Goal: Task Accomplishment & Management: Use online tool/utility

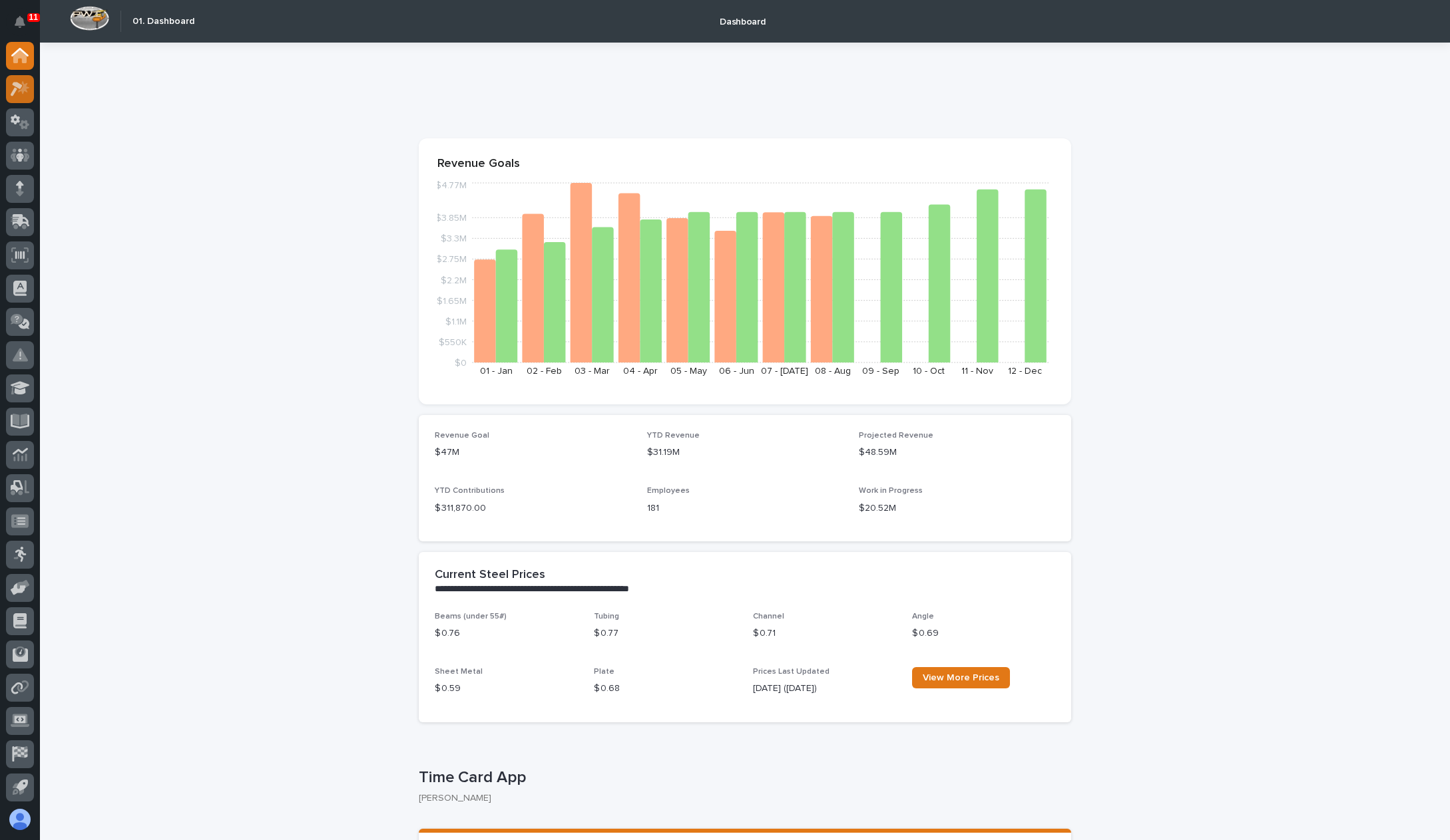
click at [33, 87] on div at bounding box center [20, 89] width 28 height 28
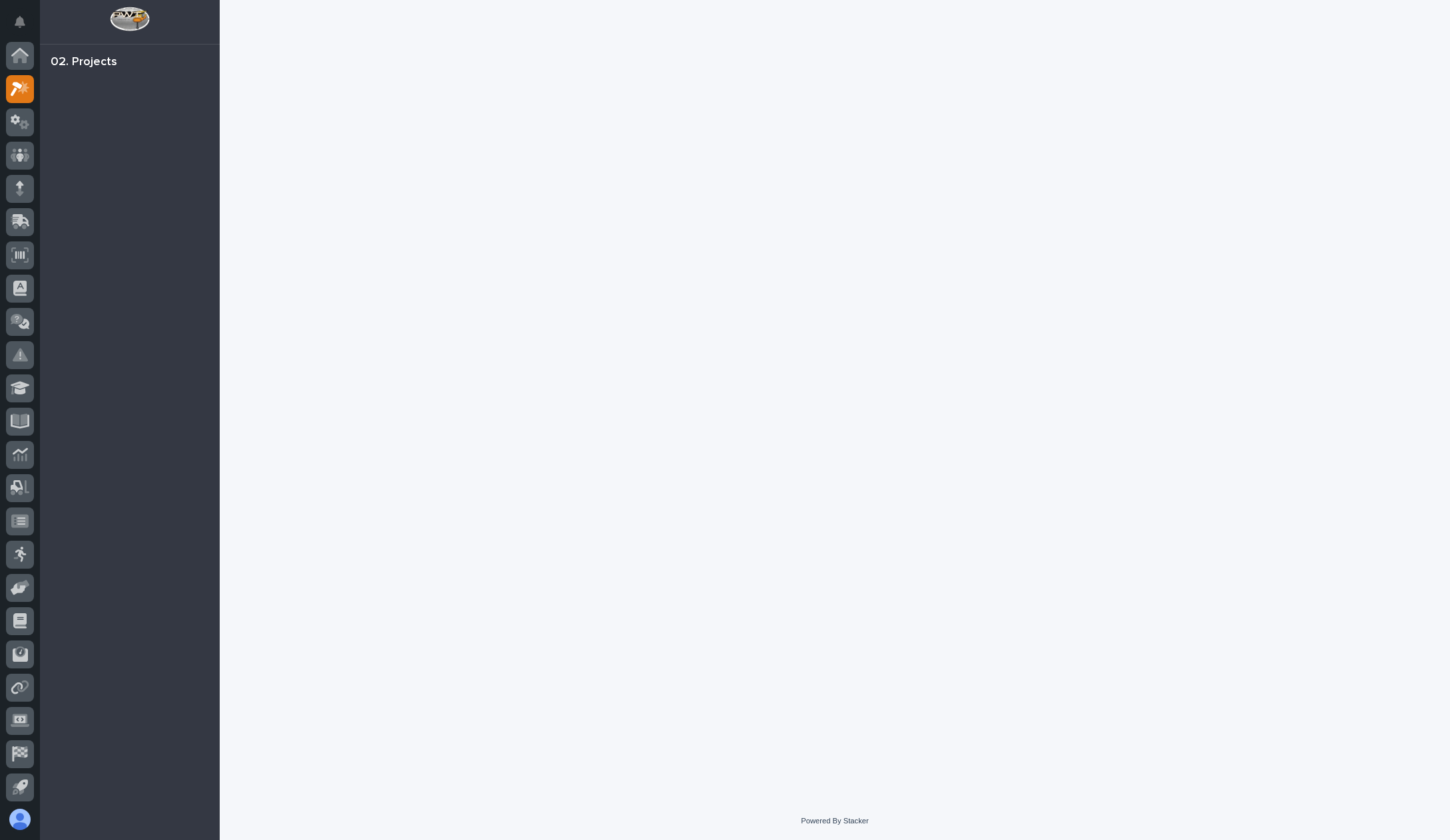
scroll to position [33, 0]
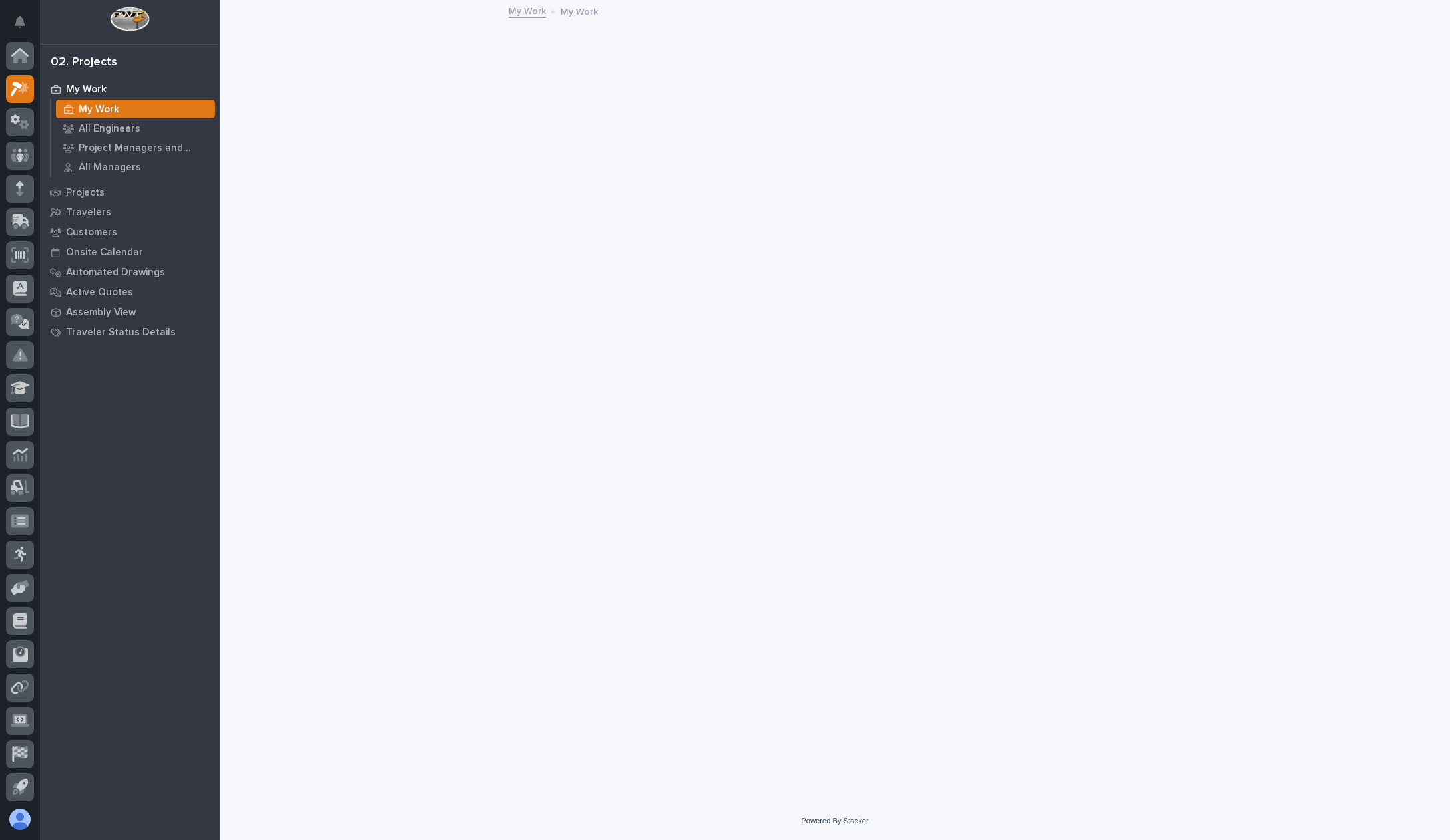
scroll to position [33, 0]
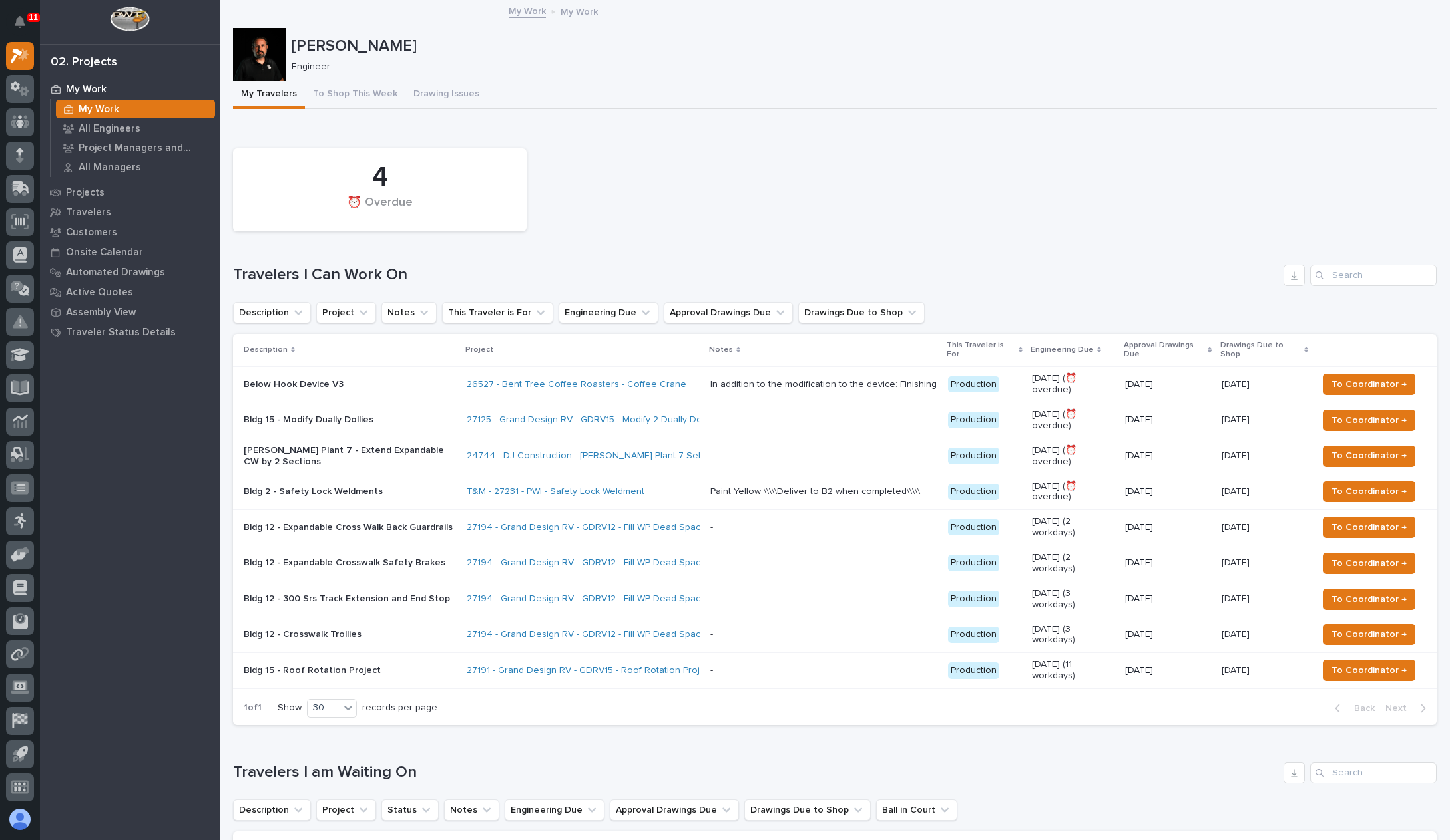
click at [843, 486] on div "Paint Yellow \\\\\Deliver to B2 when completed\\\\\" at bounding box center [815, 492] width 209 height 12
click at [1336, 484] on span "To Coordinator →" at bounding box center [1368, 491] width 75 height 16
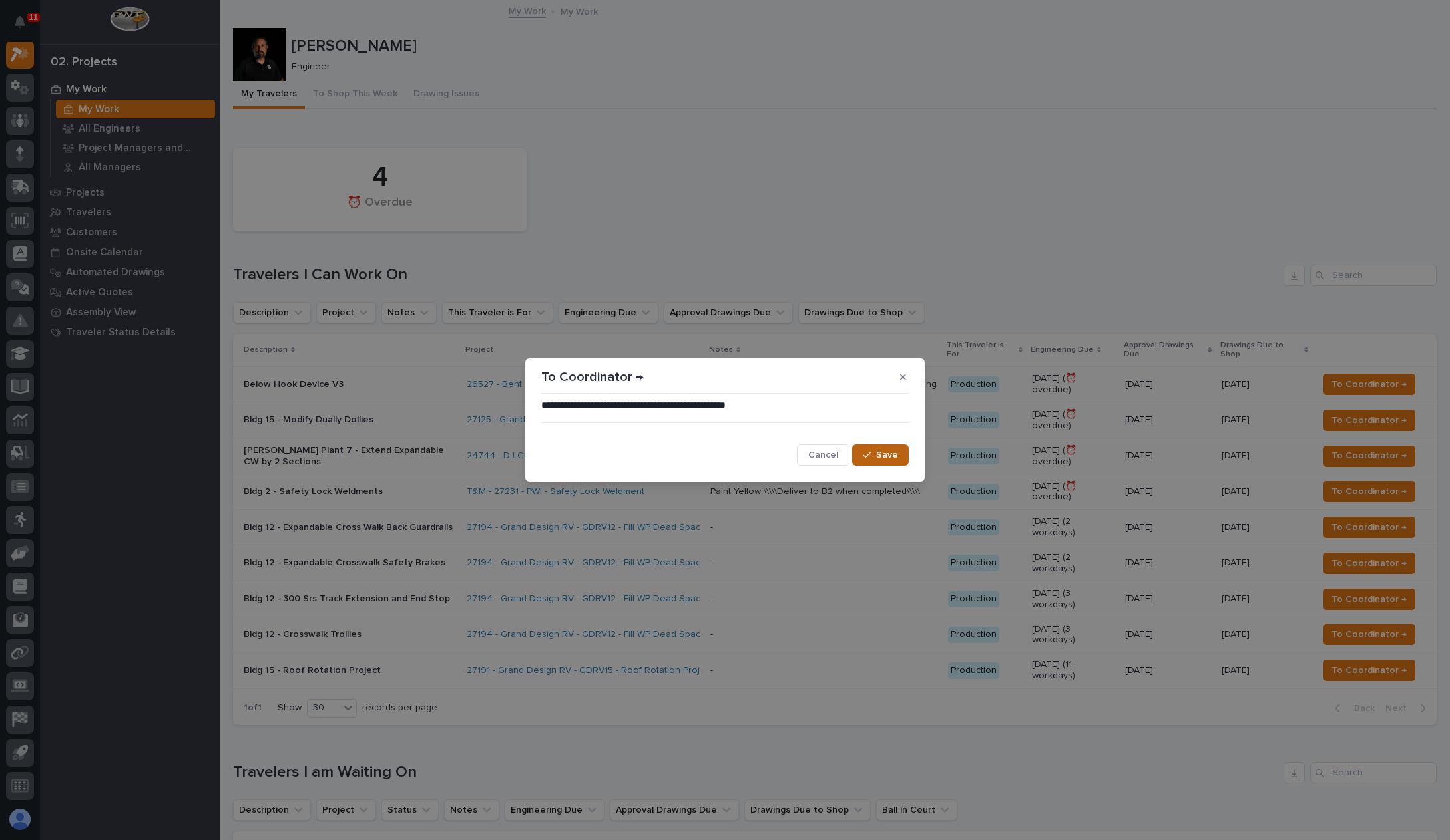
click at [897, 455] on span "Save" at bounding box center [887, 455] width 22 height 12
